Goal: Navigation & Orientation: Find specific page/section

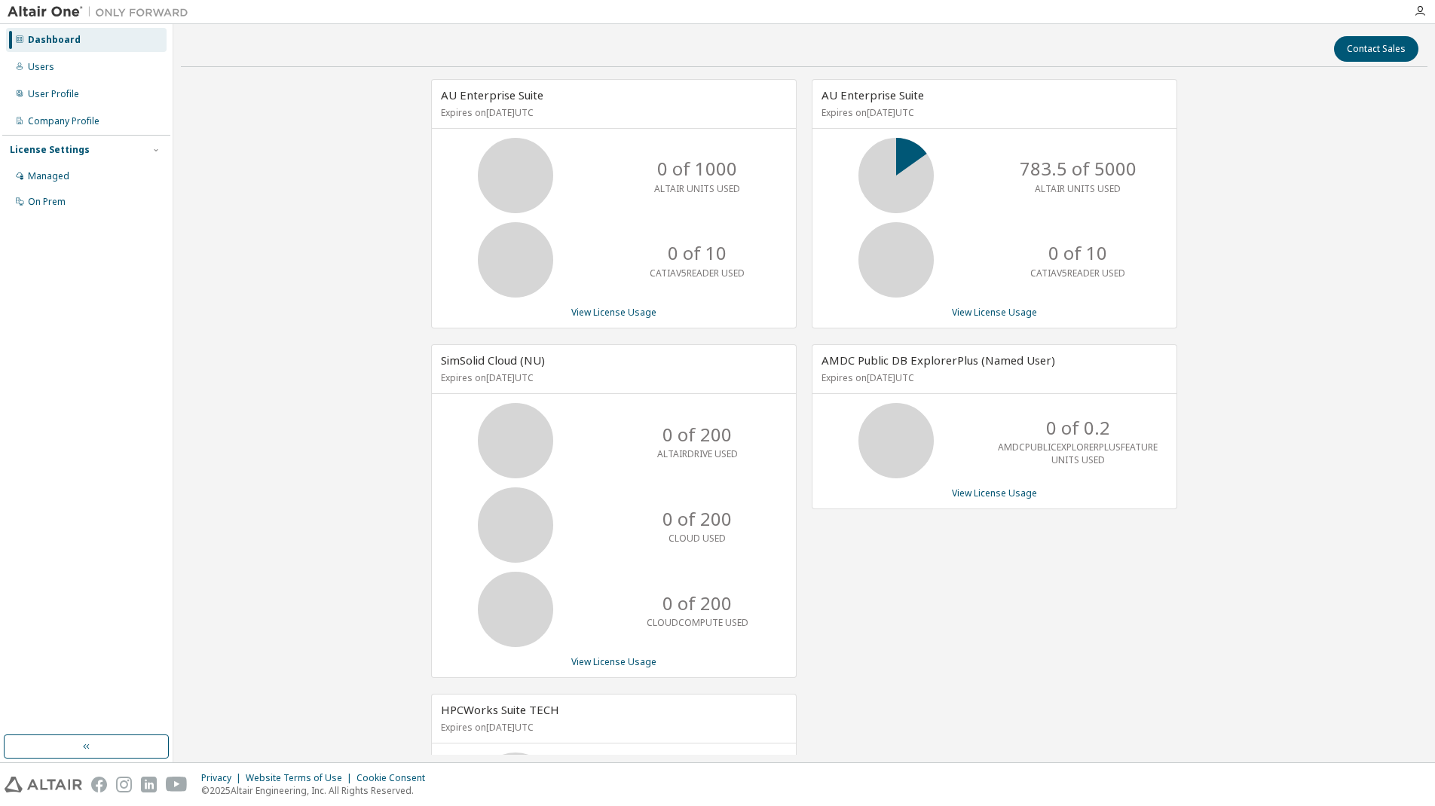
click at [1427, 11] on div at bounding box center [1420, 11] width 30 height 12
click at [1421, 11] on icon "button" at bounding box center [1420, 11] width 12 height 12
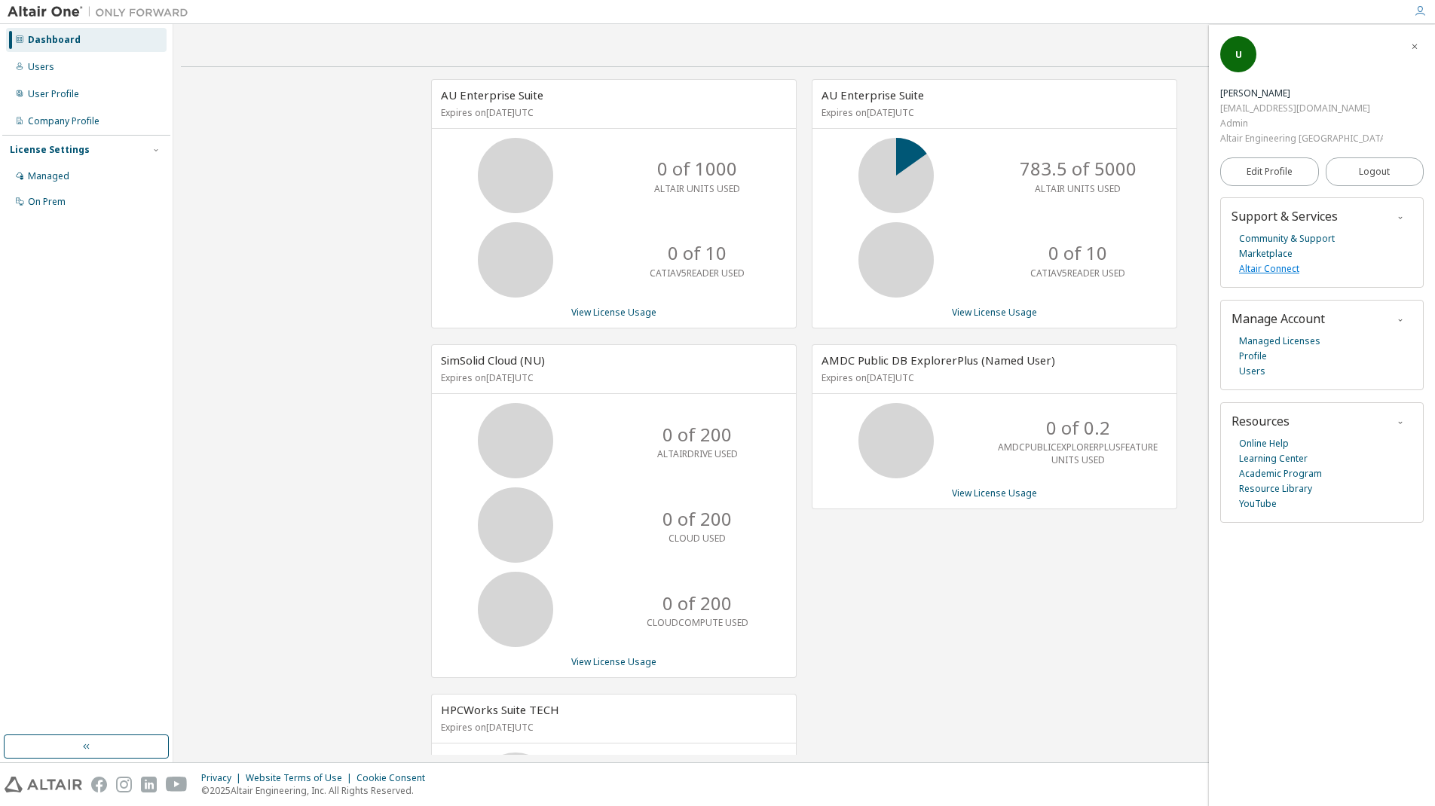
click at [1261, 262] on link "Altair Connect" at bounding box center [1269, 269] width 60 height 15
click at [1254, 246] on link "Marketplace" at bounding box center [1266, 253] width 54 height 15
